Goal: Use online tool/utility: Utilize a website feature to perform a specific function

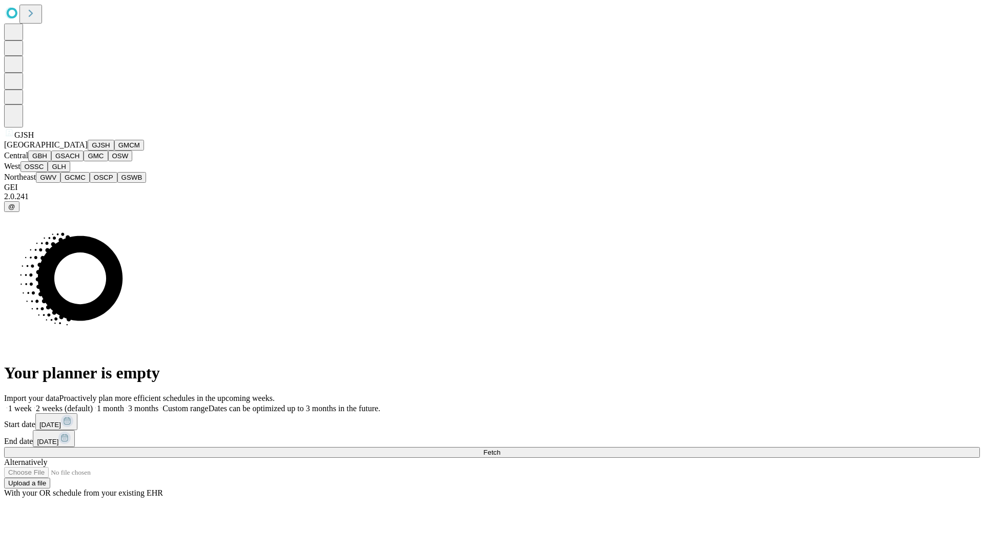
click at [88, 151] on button "GJSH" at bounding box center [101, 145] width 27 height 11
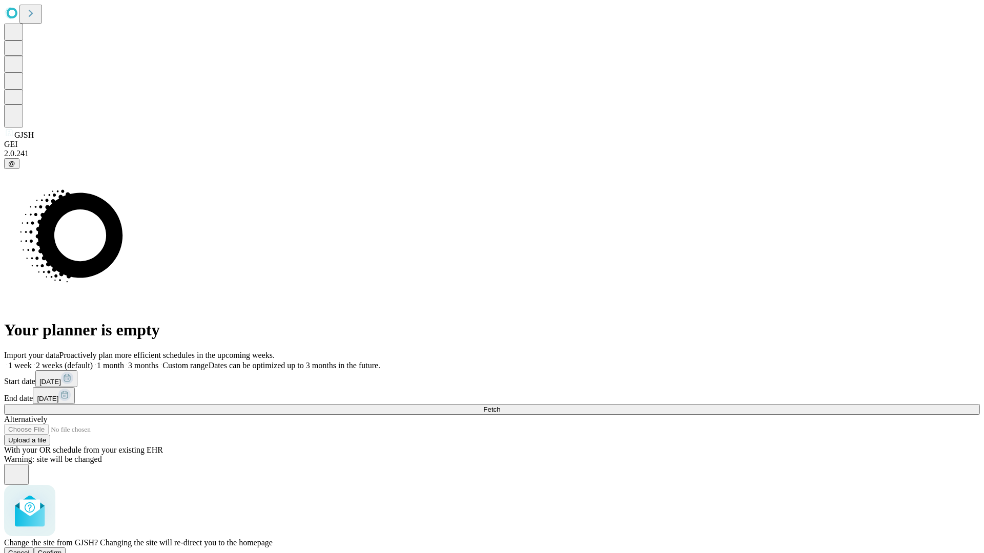
click at [62, 549] on span "Confirm" at bounding box center [50, 553] width 24 height 8
click at [124, 361] on label "1 month" at bounding box center [108, 365] width 31 height 9
click at [500, 406] on span "Fetch" at bounding box center [491, 410] width 17 height 8
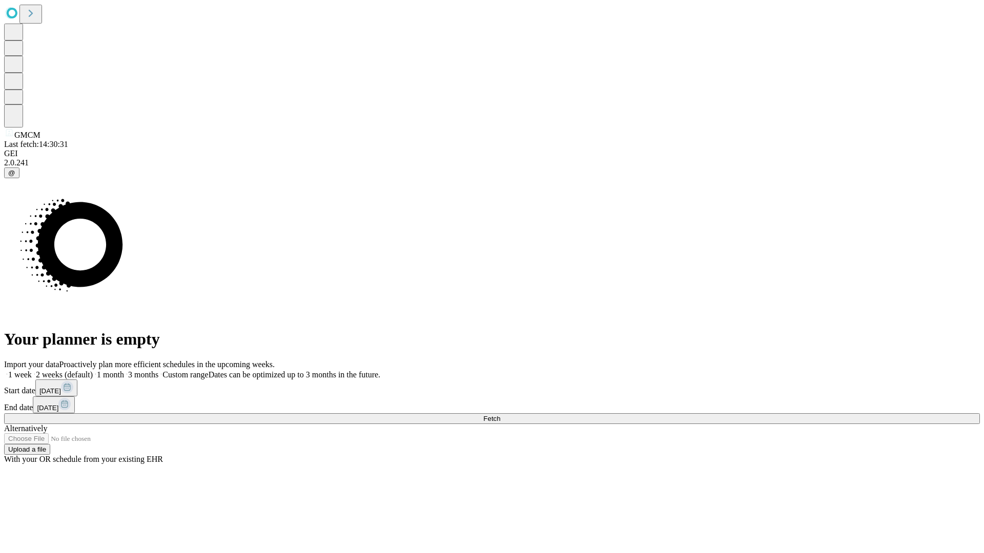
click at [124, 370] on label "1 month" at bounding box center [108, 374] width 31 height 9
click at [500, 415] on span "Fetch" at bounding box center [491, 419] width 17 height 8
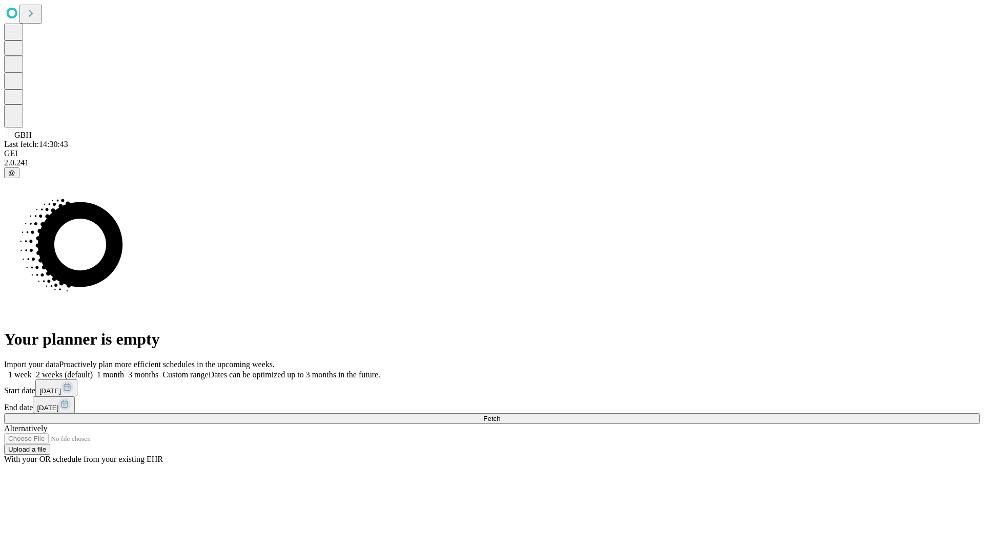
click at [124, 370] on label "1 month" at bounding box center [108, 374] width 31 height 9
click at [500, 415] on span "Fetch" at bounding box center [491, 419] width 17 height 8
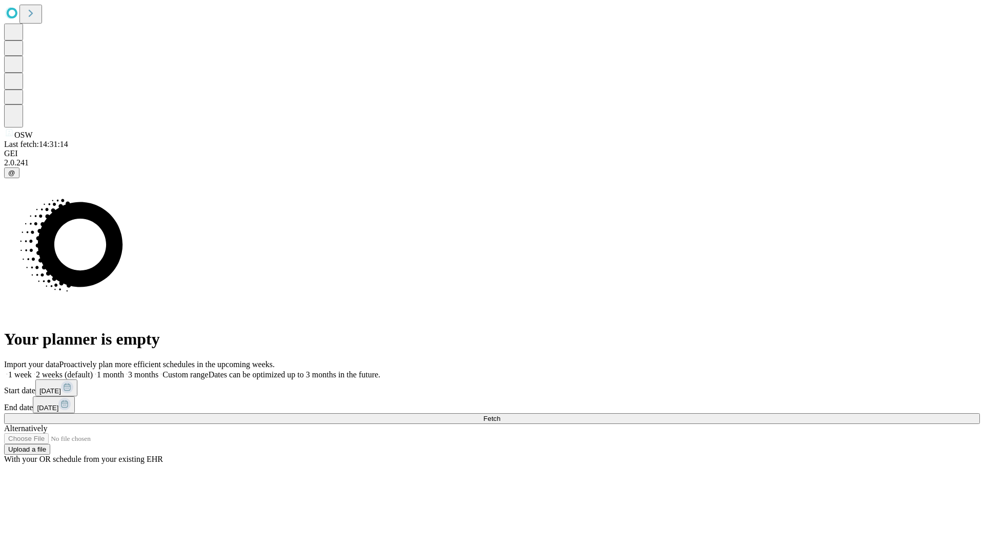
click at [124, 370] on label "1 month" at bounding box center [108, 374] width 31 height 9
click at [500, 415] on span "Fetch" at bounding box center [491, 419] width 17 height 8
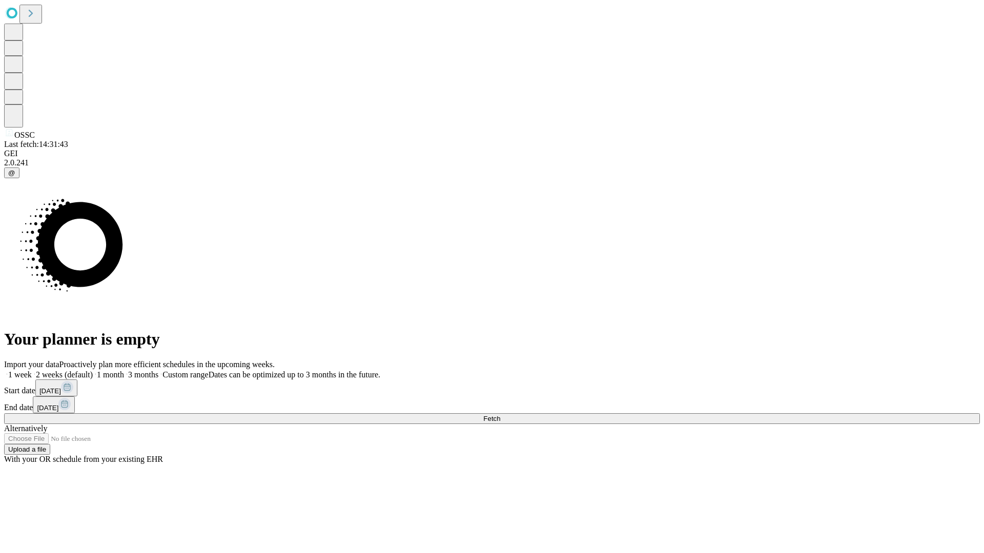
click at [500, 415] on span "Fetch" at bounding box center [491, 419] width 17 height 8
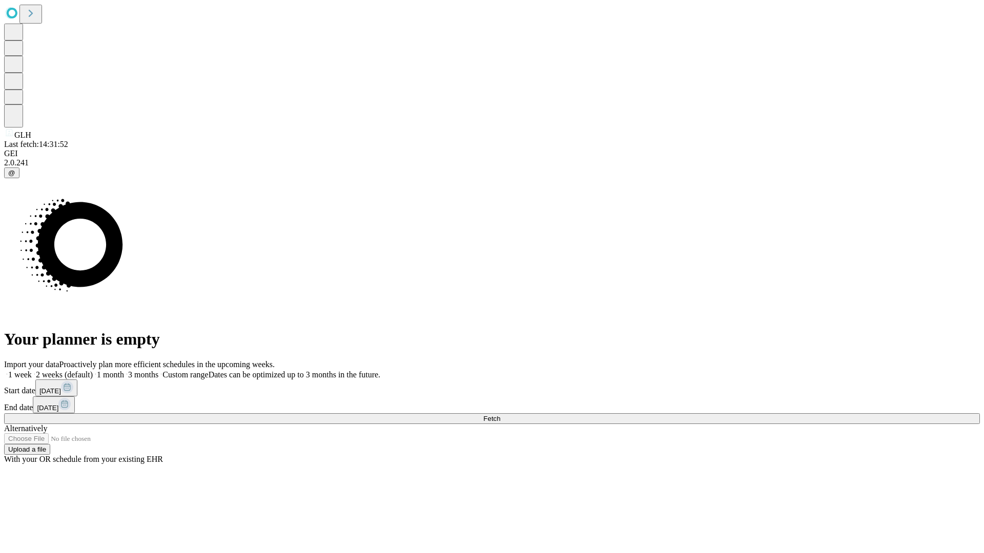
click at [124, 370] on label "1 month" at bounding box center [108, 374] width 31 height 9
click at [500, 415] on span "Fetch" at bounding box center [491, 419] width 17 height 8
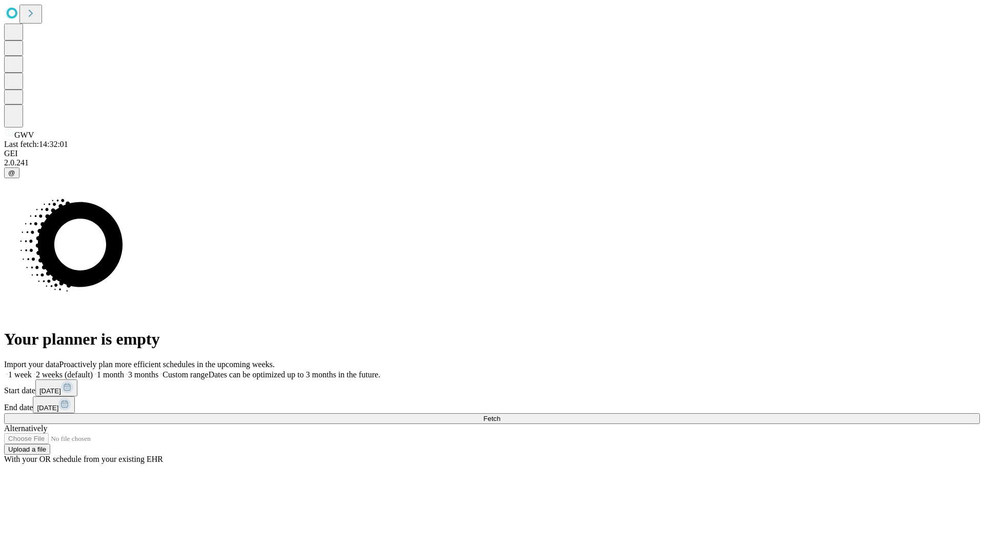
click at [500, 415] on span "Fetch" at bounding box center [491, 419] width 17 height 8
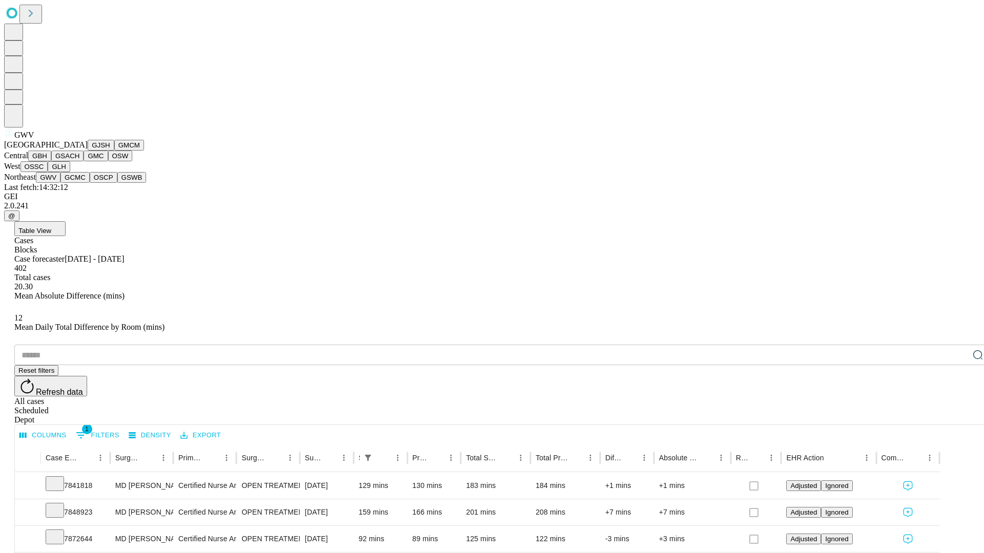
click at [79, 183] on button "GCMC" at bounding box center [74, 177] width 29 height 11
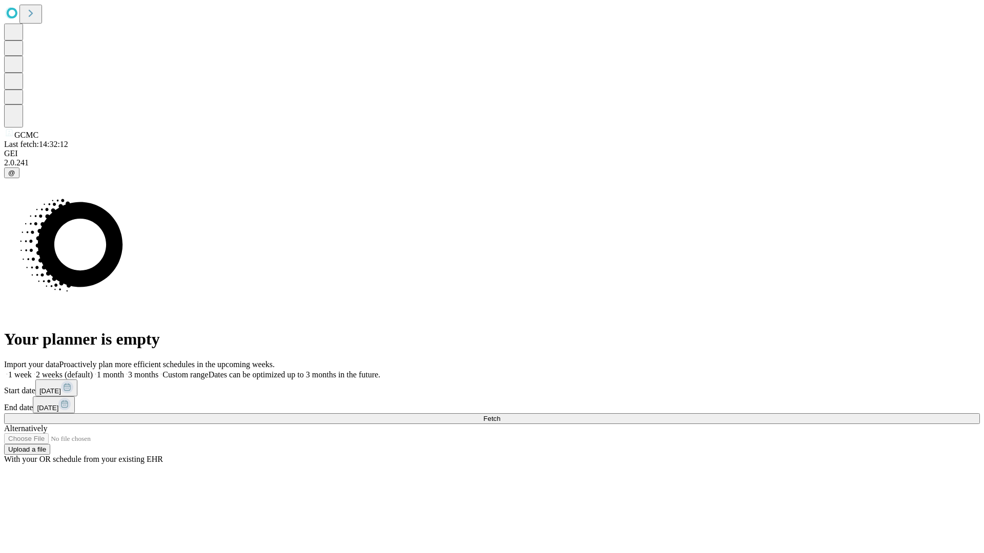
click at [124, 370] on label "1 month" at bounding box center [108, 374] width 31 height 9
click at [500, 415] on span "Fetch" at bounding box center [491, 419] width 17 height 8
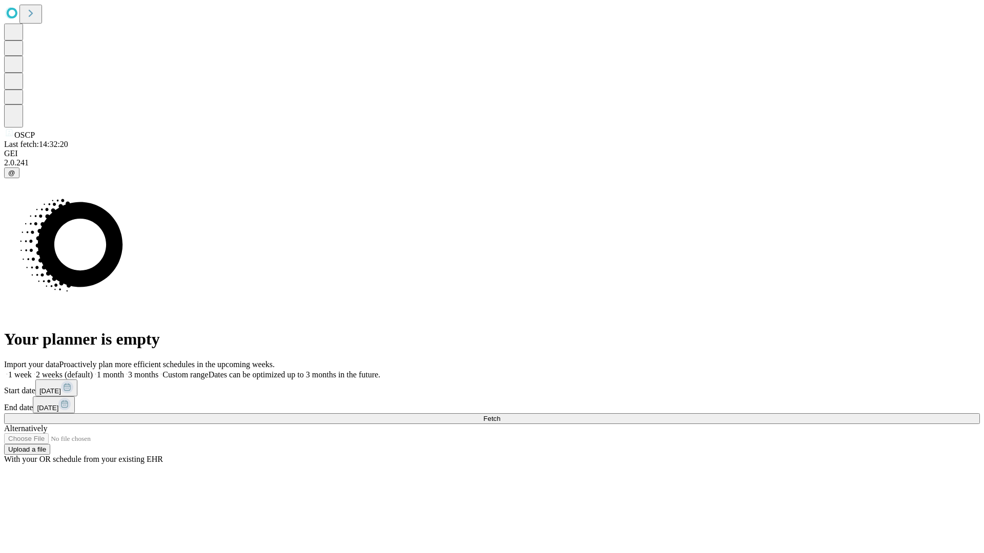
click at [124, 370] on label "1 month" at bounding box center [108, 374] width 31 height 9
click at [500, 415] on span "Fetch" at bounding box center [491, 419] width 17 height 8
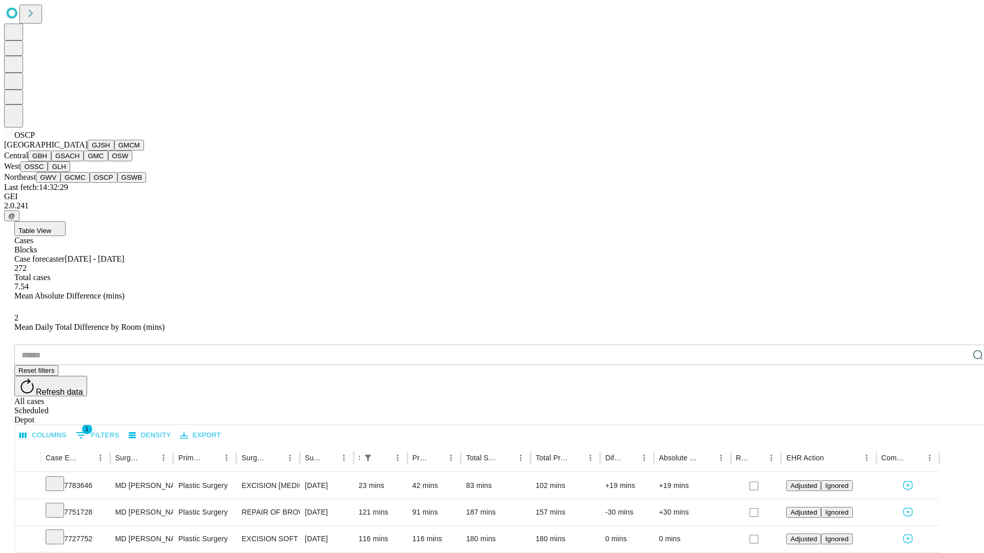
click at [117, 183] on button "GSWB" at bounding box center [131, 177] width 29 height 11
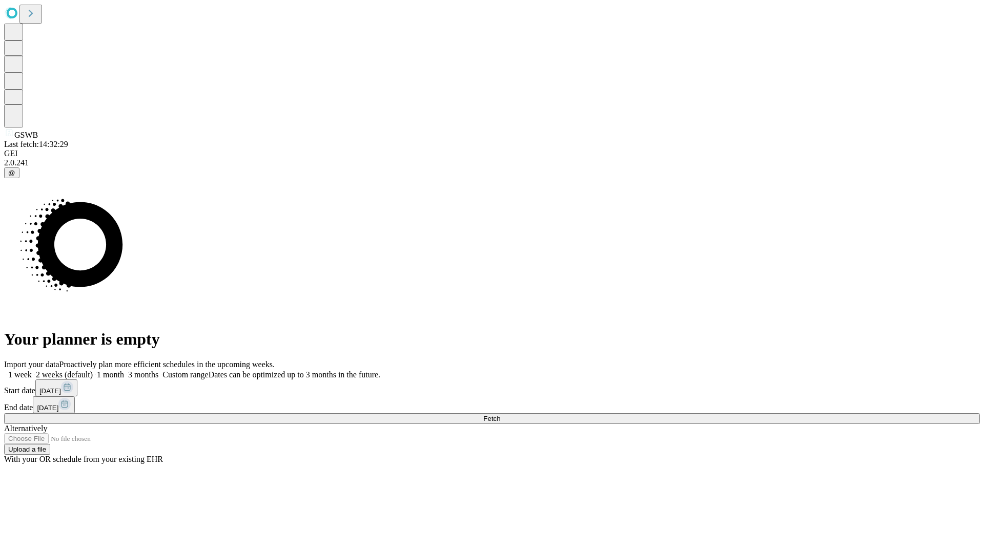
click at [124, 370] on label "1 month" at bounding box center [108, 374] width 31 height 9
click at [500, 415] on span "Fetch" at bounding box center [491, 419] width 17 height 8
